Goal: Information Seeking & Learning: Learn about a topic

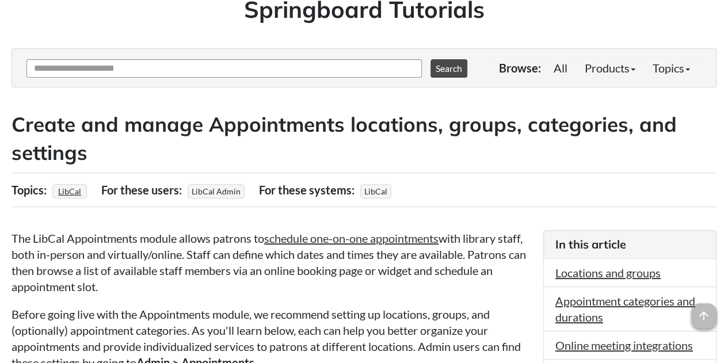
scroll to position [136, 0]
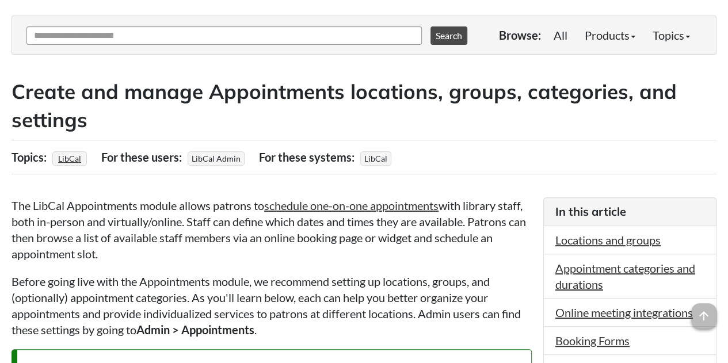
click at [475, 127] on h2 "Create and manage Appointments locations, groups, categories, and settings" at bounding box center [364, 106] width 705 height 56
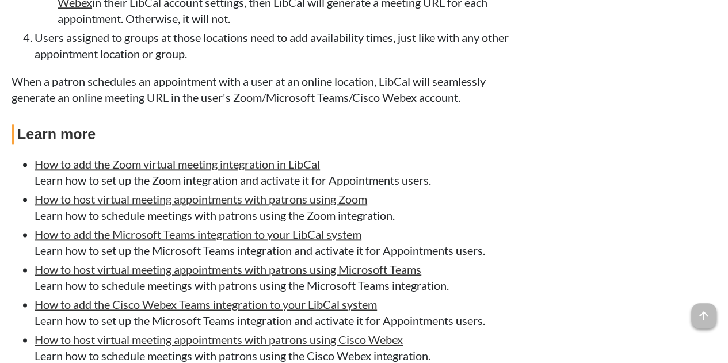
scroll to position [0, 0]
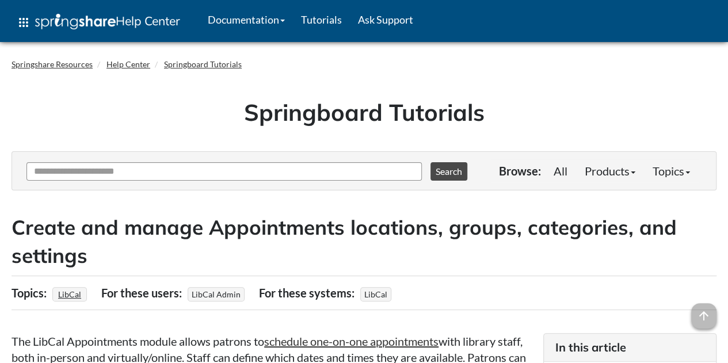
click at [97, 127] on h1 "Springboard Tutorials" at bounding box center [364, 112] width 688 height 32
click at [218, 173] on input "Ask Another Question" at bounding box center [224, 171] width 396 height 18
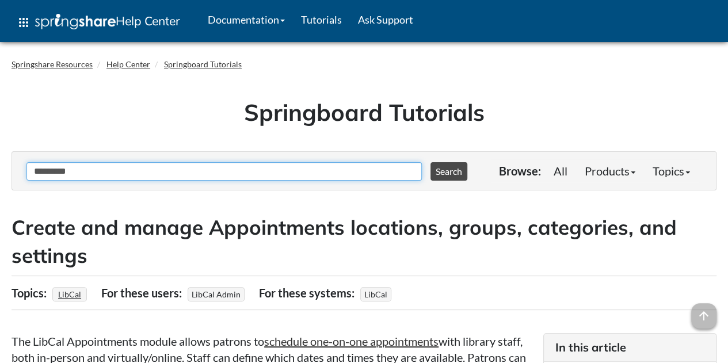
type input "*********"
click at [431, 162] on button "Search" at bounding box center [449, 171] width 37 height 18
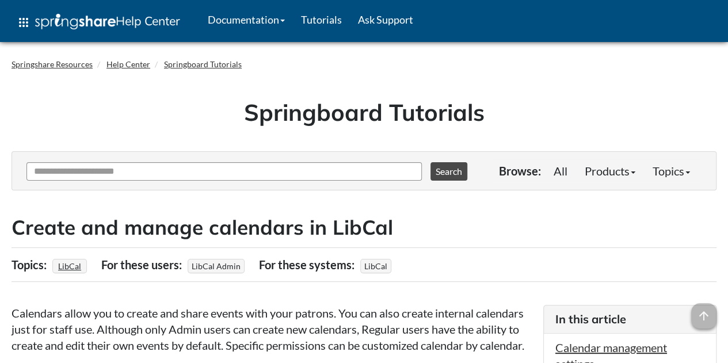
click at [561, 104] on h1 "Springboard Tutorials" at bounding box center [364, 112] width 688 height 32
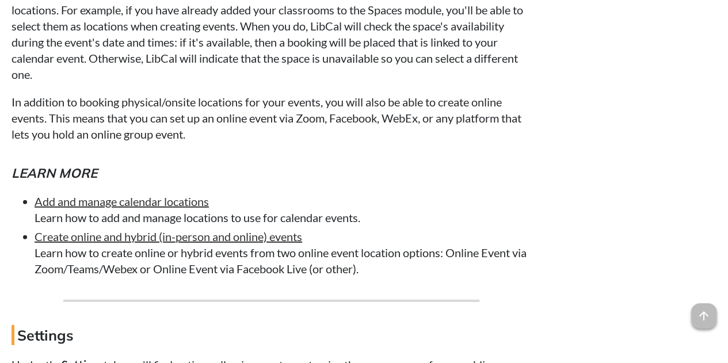
scroll to position [3777, 0]
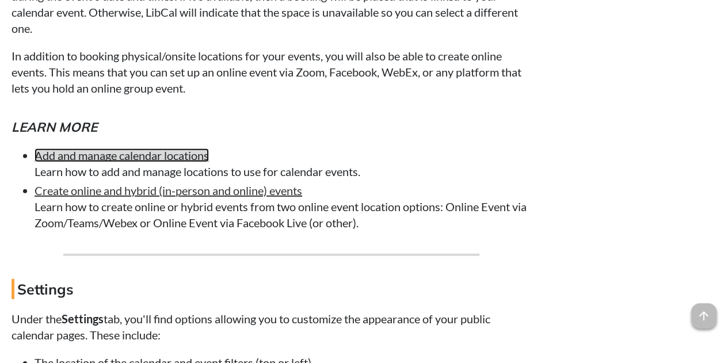
click at [130, 162] on link "Add and manage calendar locations" at bounding box center [122, 156] width 174 height 14
